Goal: Information Seeking & Learning: Learn about a topic

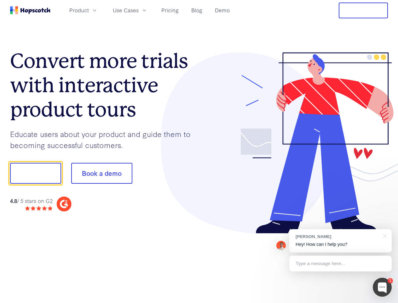
click at [199, 151] on div at bounding box center [293, 142] width 189 height 181
click at [89, 10] on span "Product" at bounding box center [79, 10] width 20 height 8
click at [139, 10] on span "Use Cases" at bounding box center [126, 10] width 26 height 8
click at [364, 10] on button "Free Trial" at bounding box center [363, 11] width 49 height 16
click at [35, 173] on button "Show me!" at bounding box center [35, 173] width 51 height 21
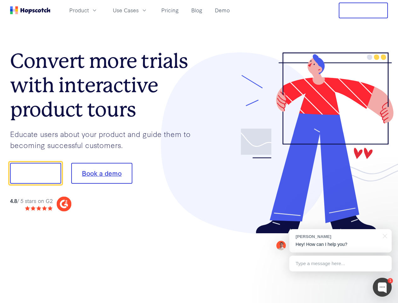
click at [102, 173] on button "Book a demo" at bounding box center [101, 173] width 61 height 21
click at [383, 287] on div at bounding box center [382, 287] width 19 height 19
click at [341, 241] on div "[PERSON_NAME] Hey! How can I help you?" at bounding box center [341, 240] width 102 height 23
click at [384, 235] on div at bounding box center [384, 235] width 16 height 13
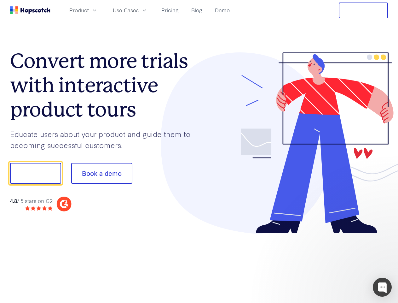
click at [341, 263] on div at bounding box center [333, 215] width 118 height 126
